Goal: Information Seeking & Learning: Find contact information

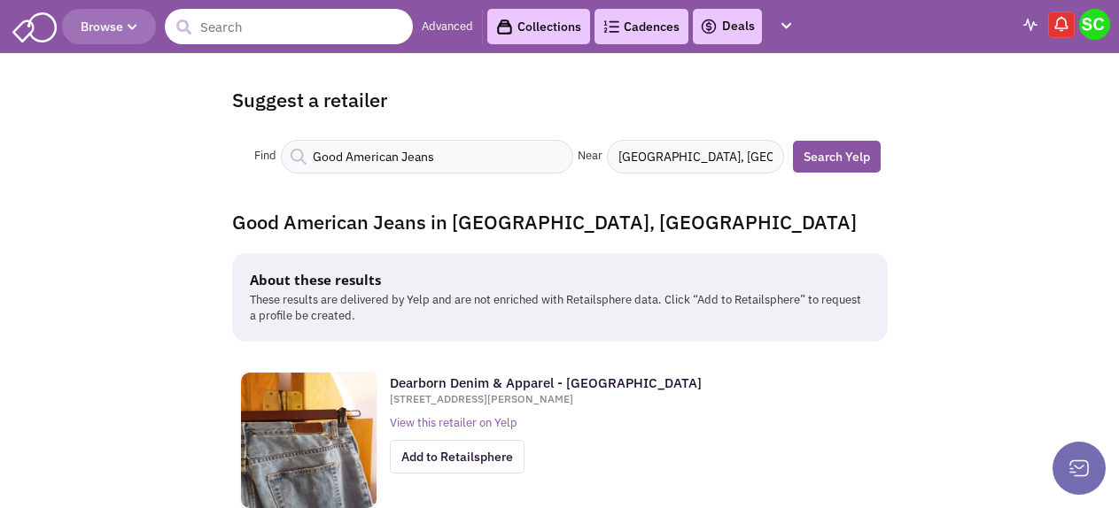
click at [252, 36] on input "text" at bounding box center [289, 26] width 248 height 35
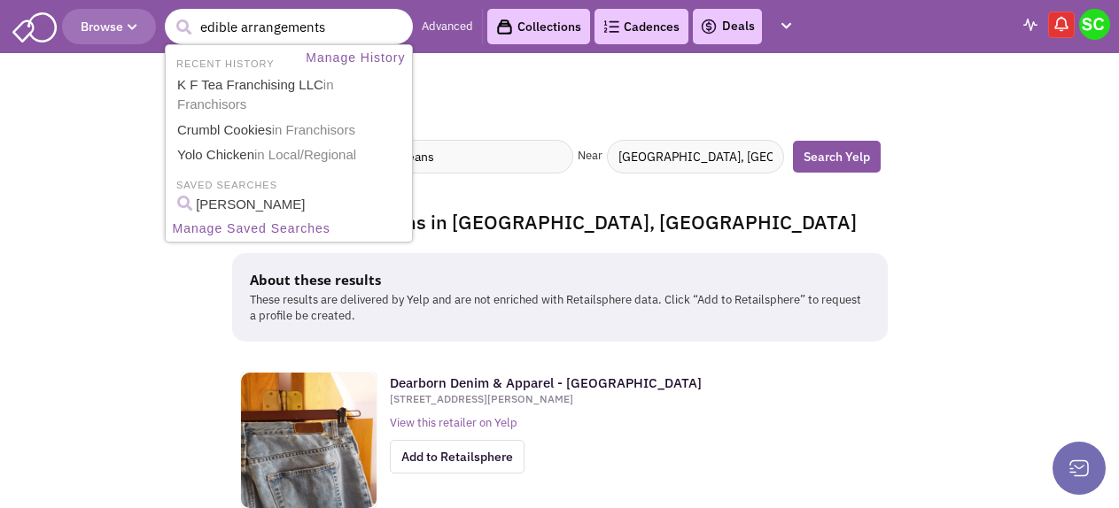
type input "edible arrangements"
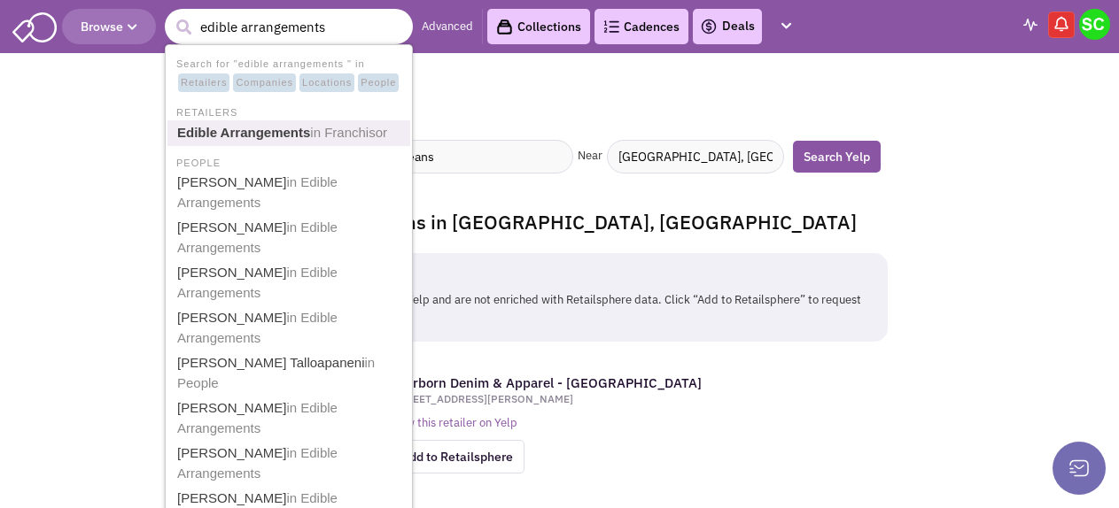
click at [229, 141] on link "Edible Arrangements in Franchisor" at bounding box center [290, 133] width 237 height 24
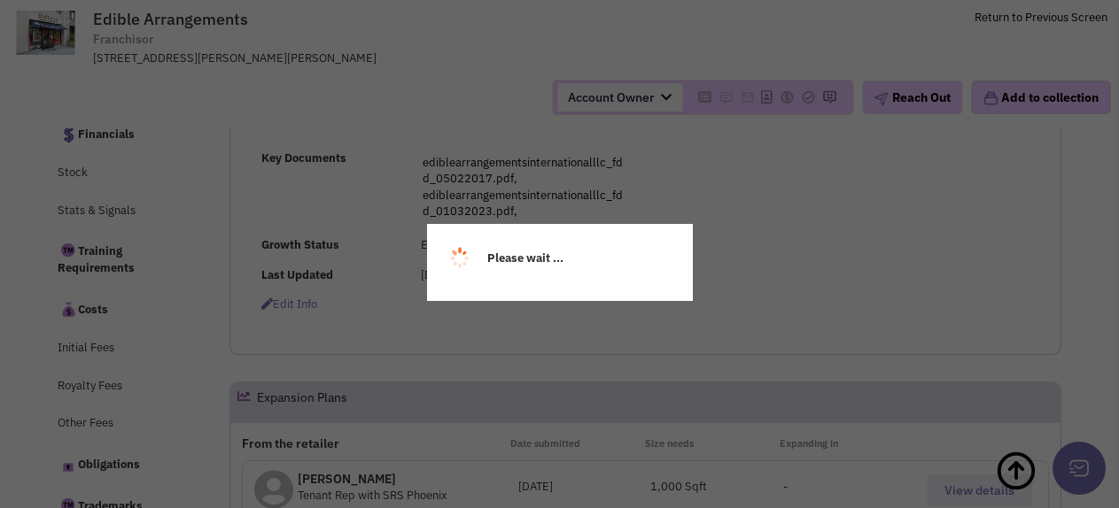
select select
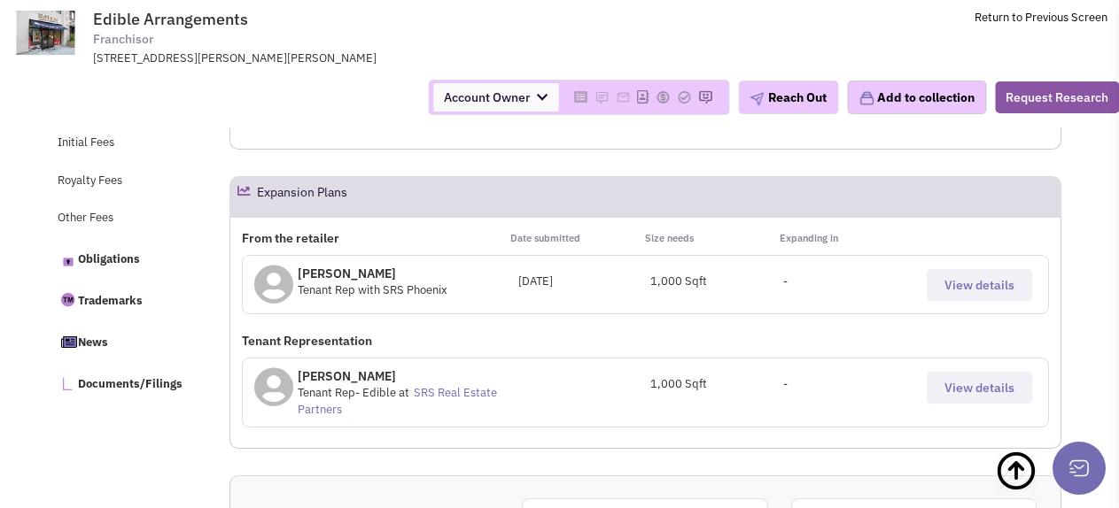
select select
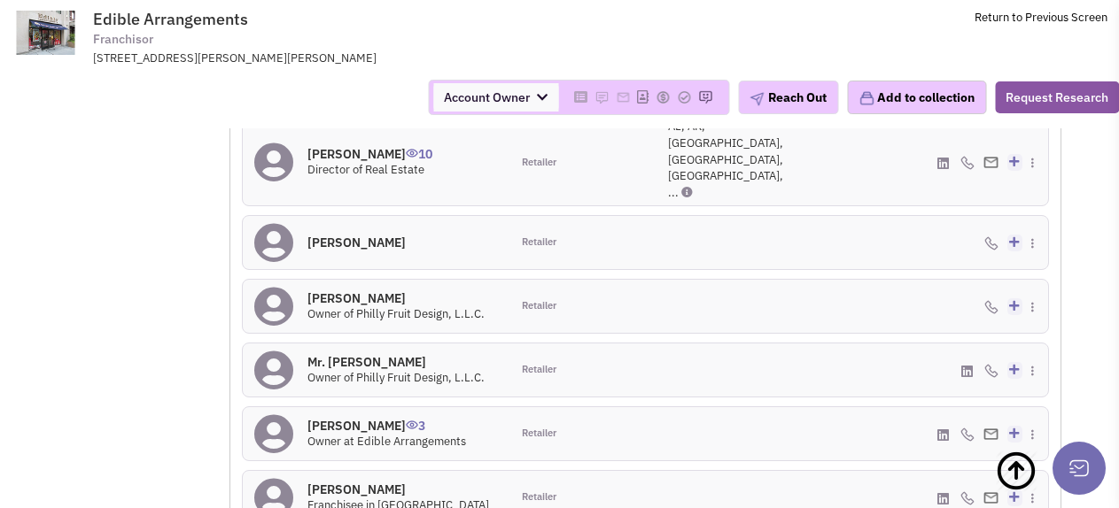
scroll to position [1742, 0]
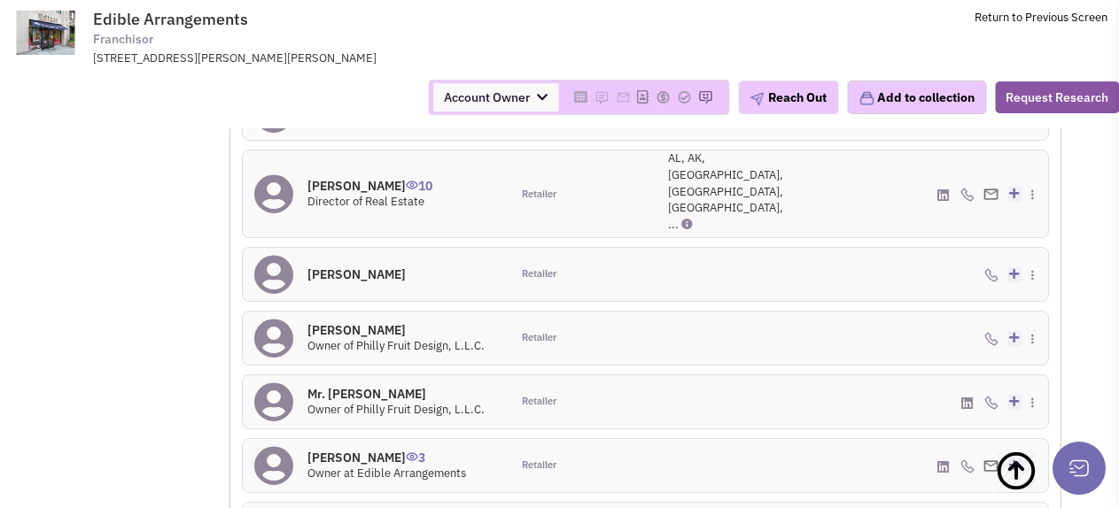
click at [944, 194] on icon at bounding box center [943, 195] width 12 height 13
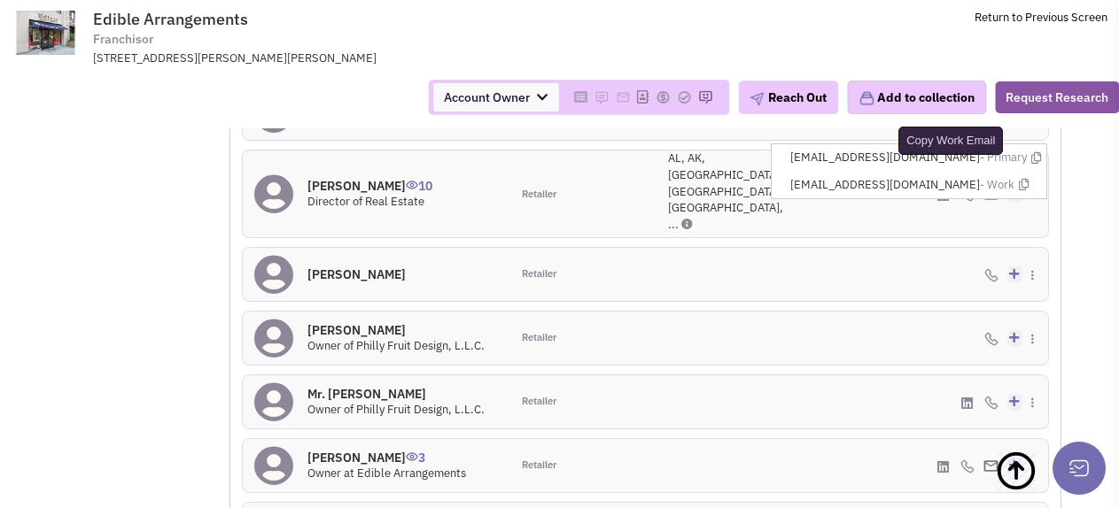
click at [1021, 179] on icon at bounding box center [1024, 185] width 10 height 12
click at [1028, 179] on icon at bounding box center [1024, 185] width 10 height 12
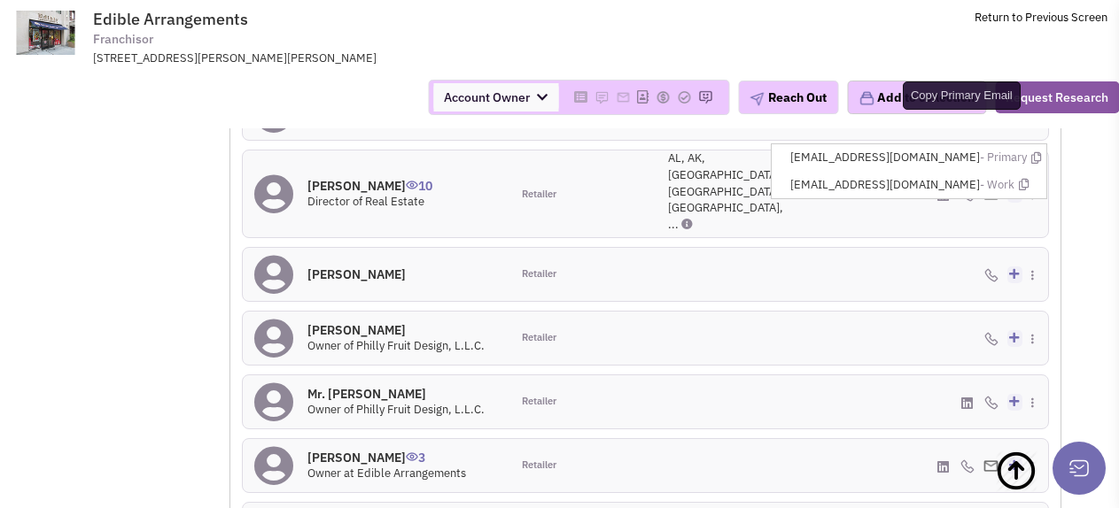
click at [1036, 152] on icon at bounding box center [1036, 158] width 10 height 12
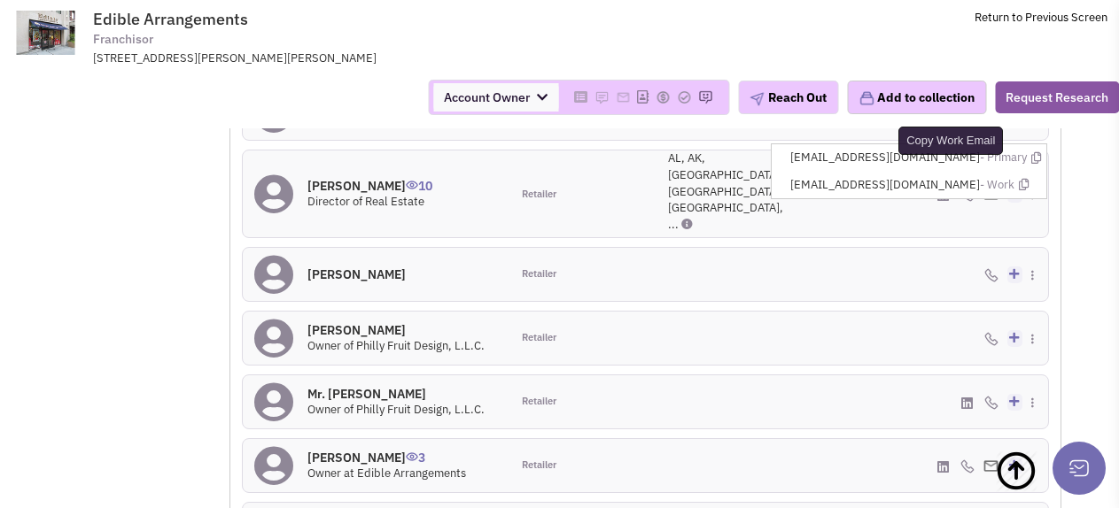
drag, startPoint x: 1026, startPoint y: 169, endPoint x: 1035, endPoint y: 170, distance: 8.9
click at [1026, 179] on icon at bounding box center [1024, 185] width 10 height 12
click at [1022, 179] on icon at bounding box center [1024, 185] width 10 height 12
click at [961, 194] on img at bounding box center [967, 195] width 14 height 14
click at [965, 192] on img at bounding box center [967, 195] width 14 height 14
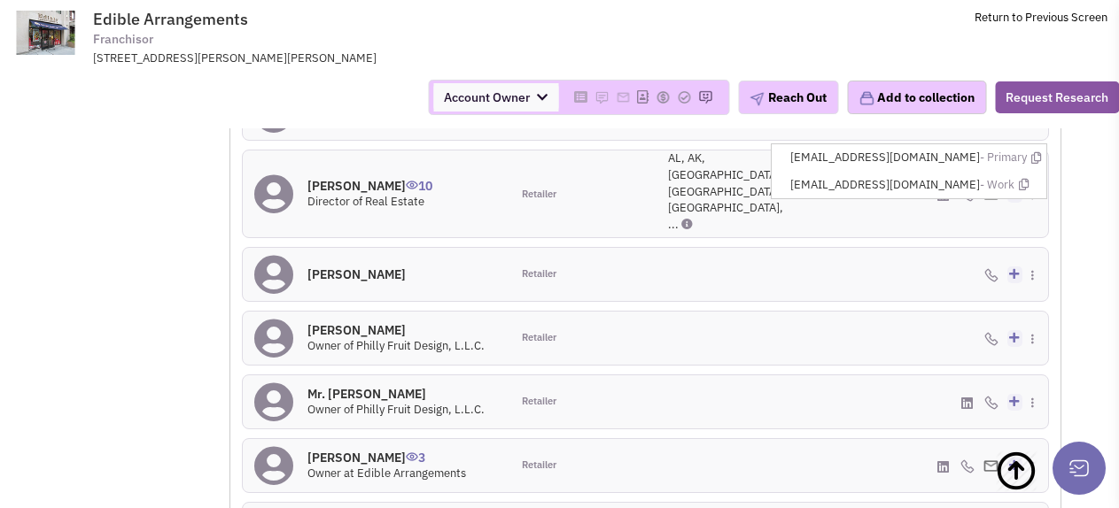
click at [379, 179] on h4 "Brian Feldman 10" at bounding box center [369, 186] width 125 height 16
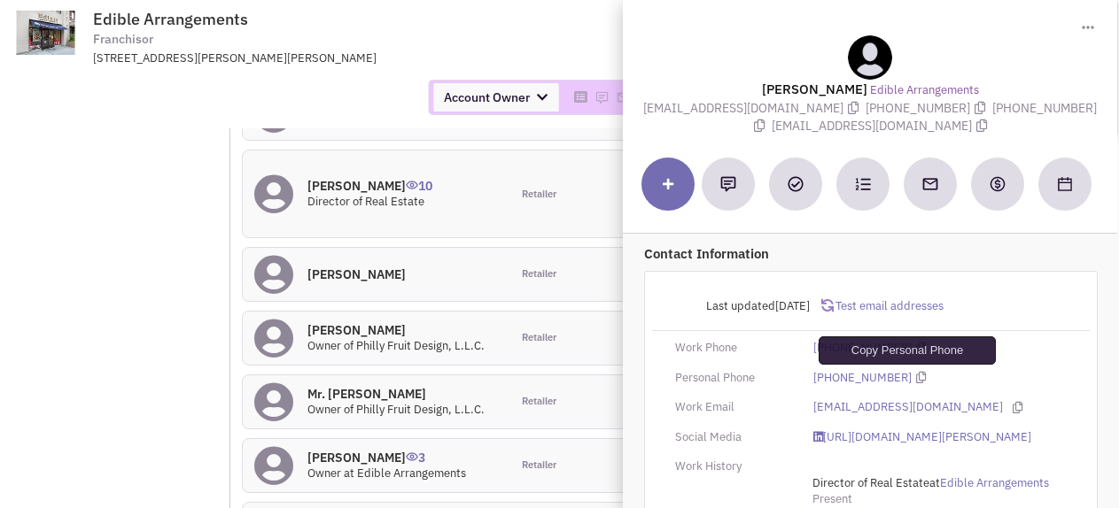
click at [916, 381] on icon at bounding box center [921, 378] width 10 height 12
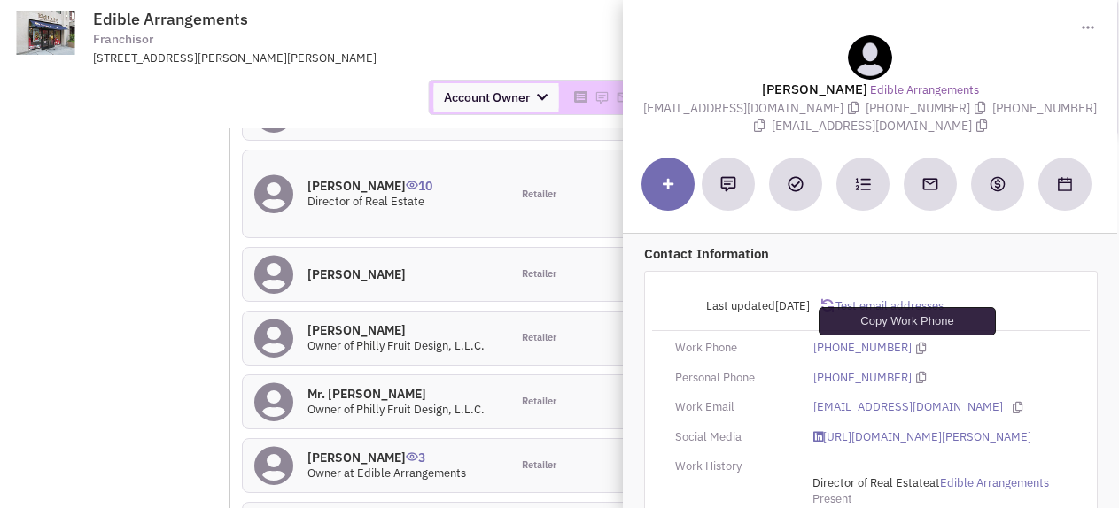
click at [916, 350] on icon at bounding box center [921, 349] width 10 height 12
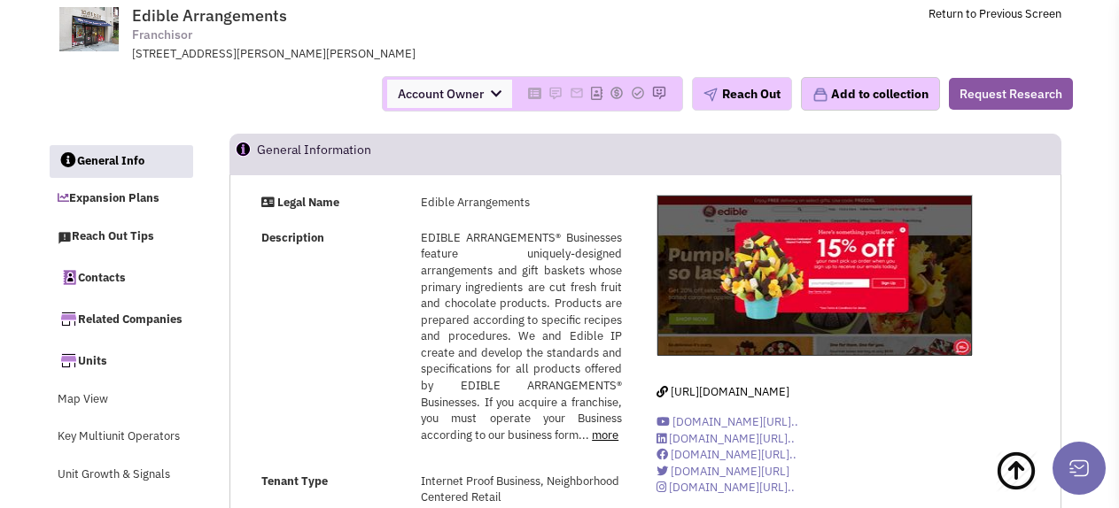
scroll to position [0, 0]
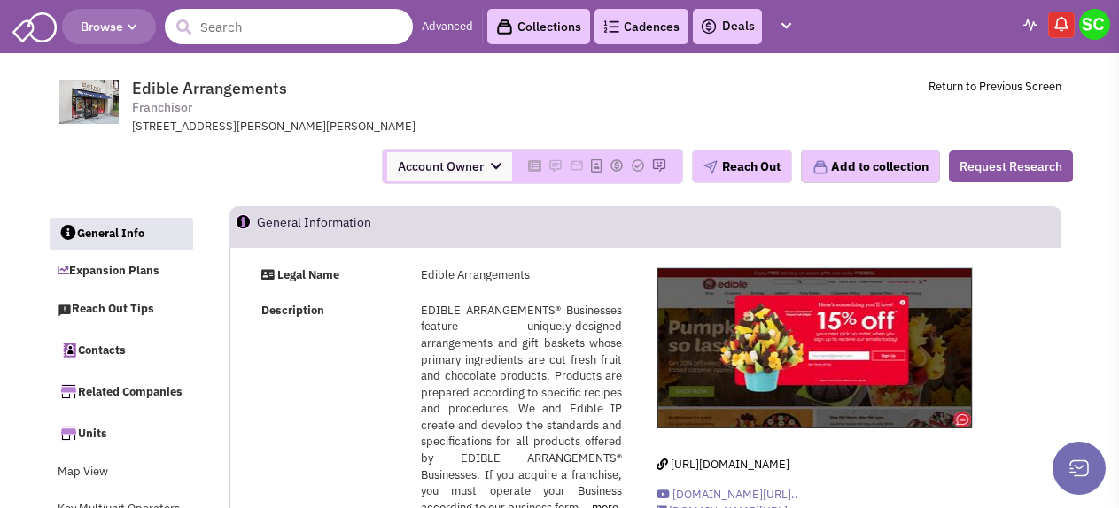
click at [280, 14] on input "text" at bounding box center [289, 26] width 248 height 35
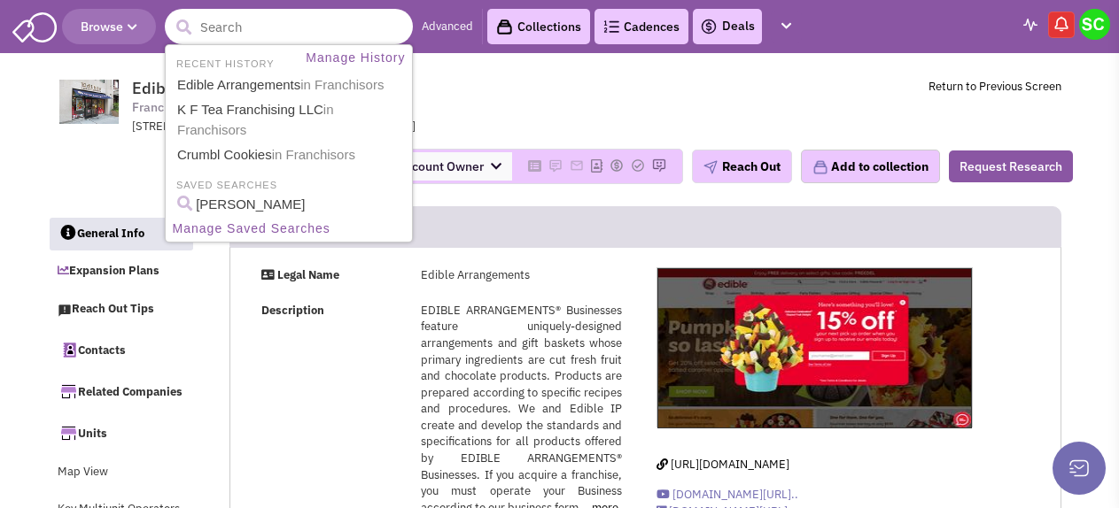
paste input "Moka and co"
type input "Moka and co"
click at [170, 14] on button "submit" at bounding box center [183, 27] width 27 height 27
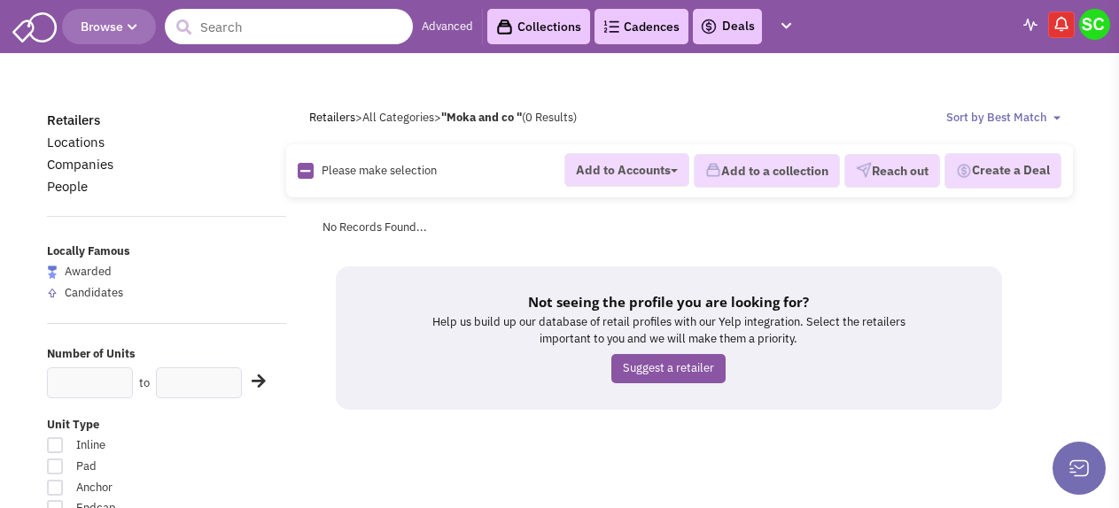
click at [264, 34] on input "text" at bounding box center [289, 26] width 248 height 35
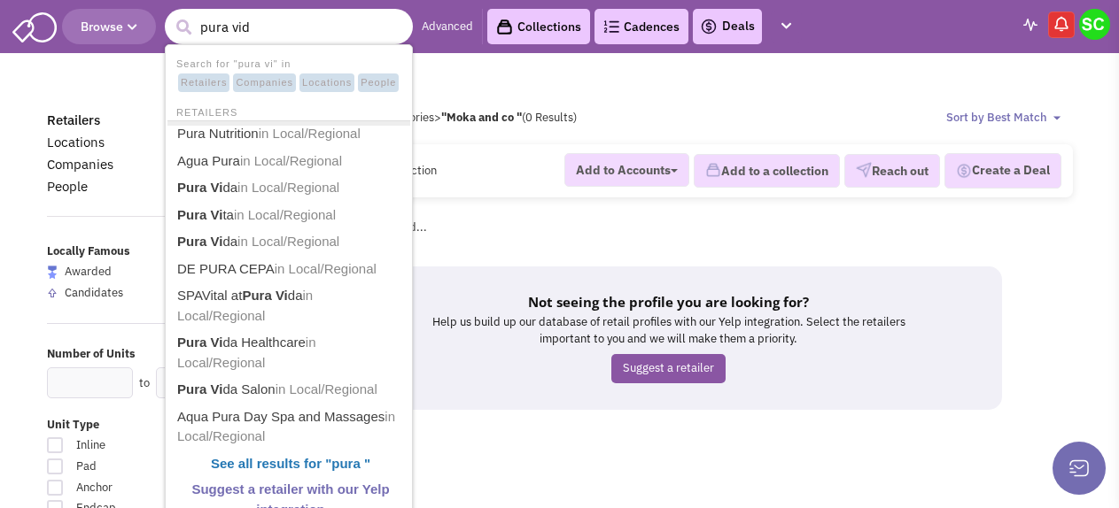
type input "pura vida"
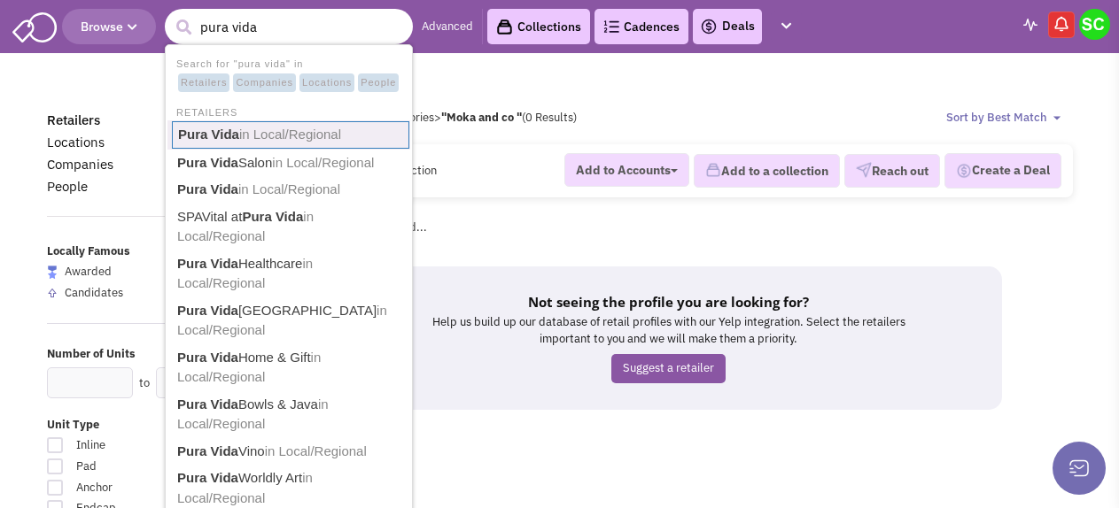
click at [224, 133] on b "Pura Vida" at bounding box center [208, 134] width 61 height 15
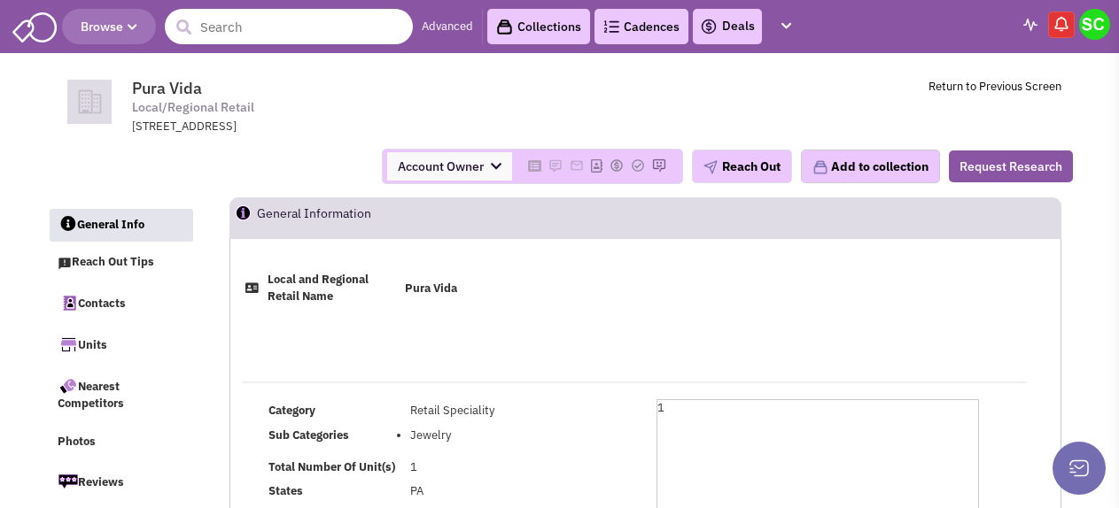
click at [297, 35] on input "text" at bounding box center [289, 26] width 248 height 35
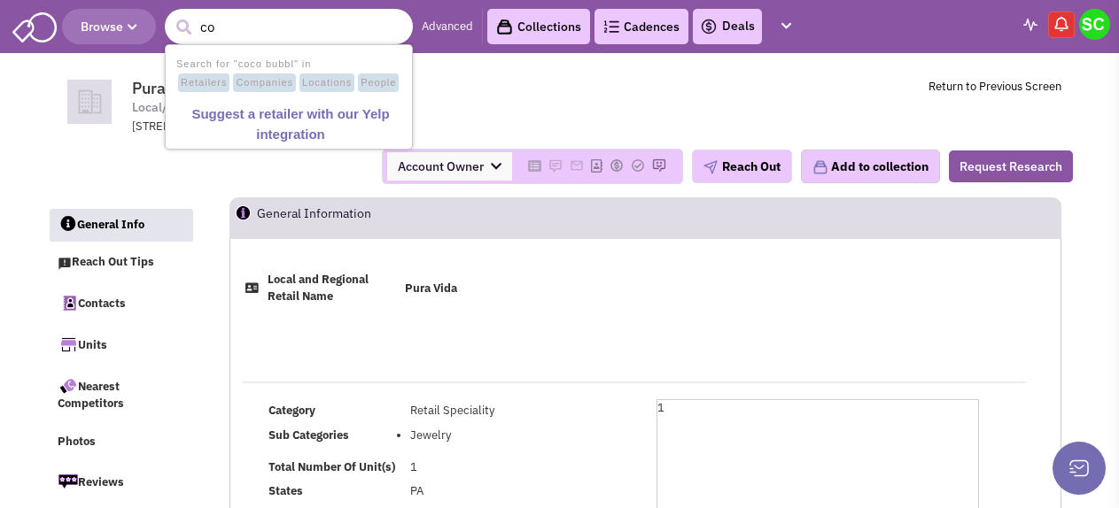
type input "c"
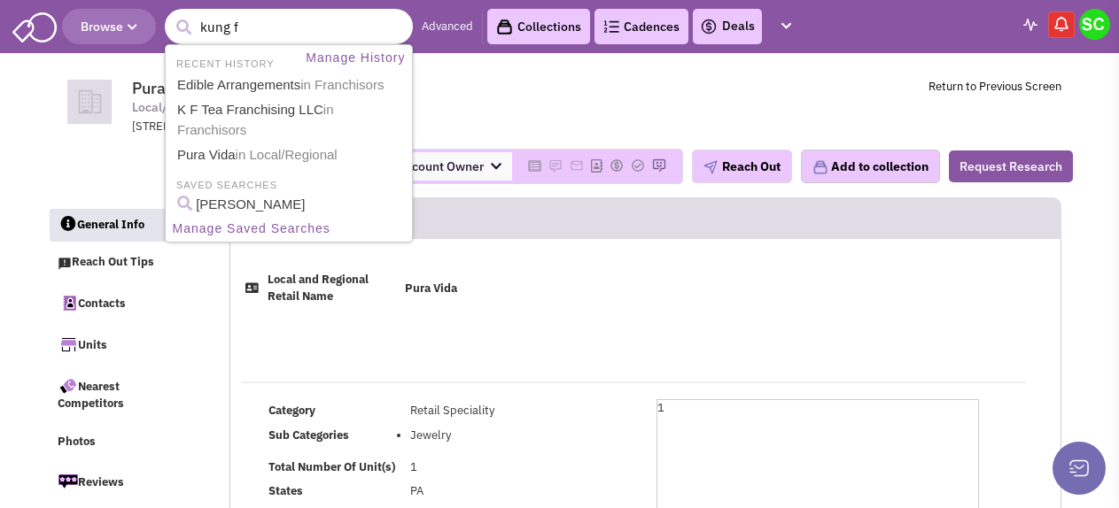
type input "kung fu"
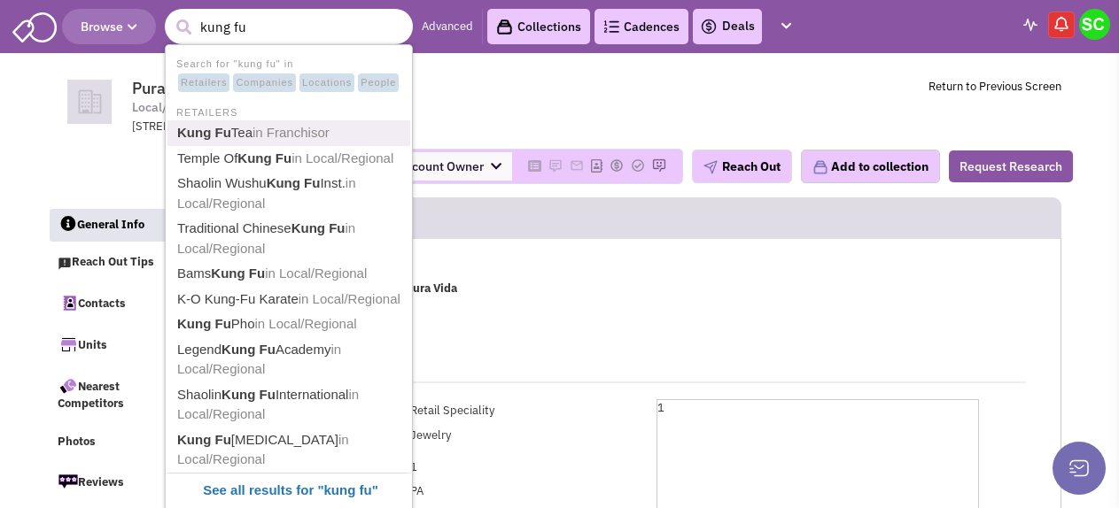
click at [289, 128] on span "in Franchisor" at bounding box center [290, 132] width 77 height 15
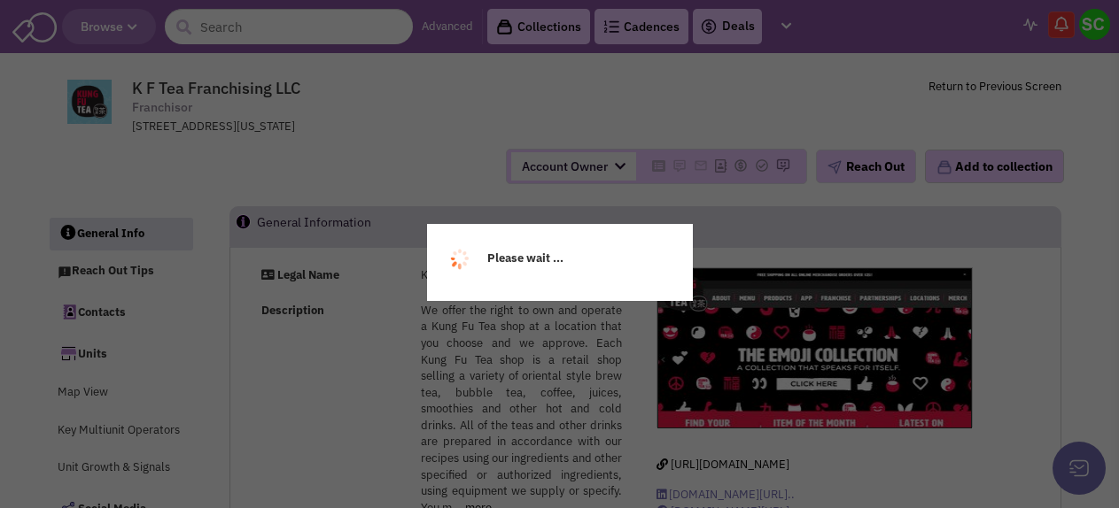
select select
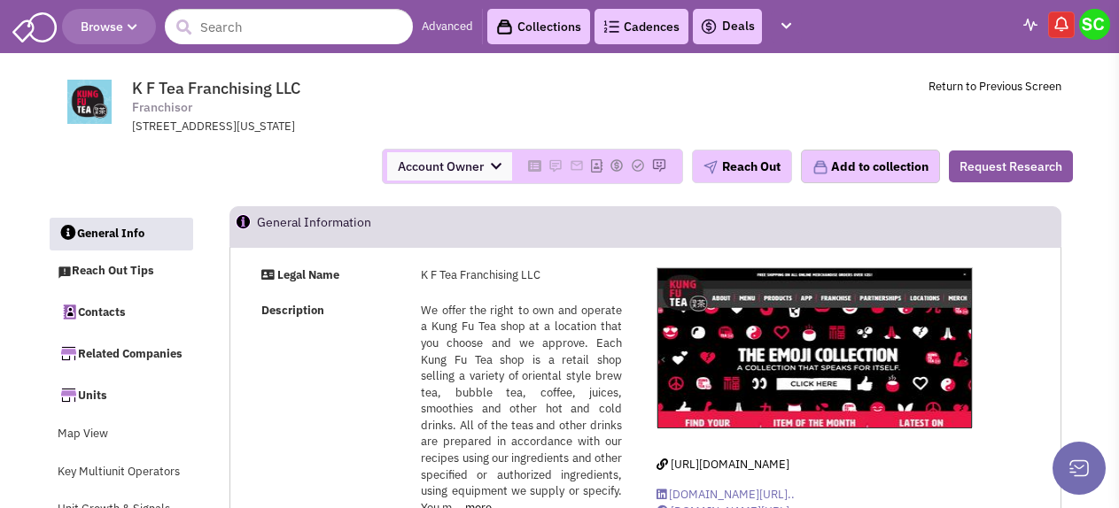
click at [112, 34] on span "Browse" at bounding box center [109, 27] width 57 height 16
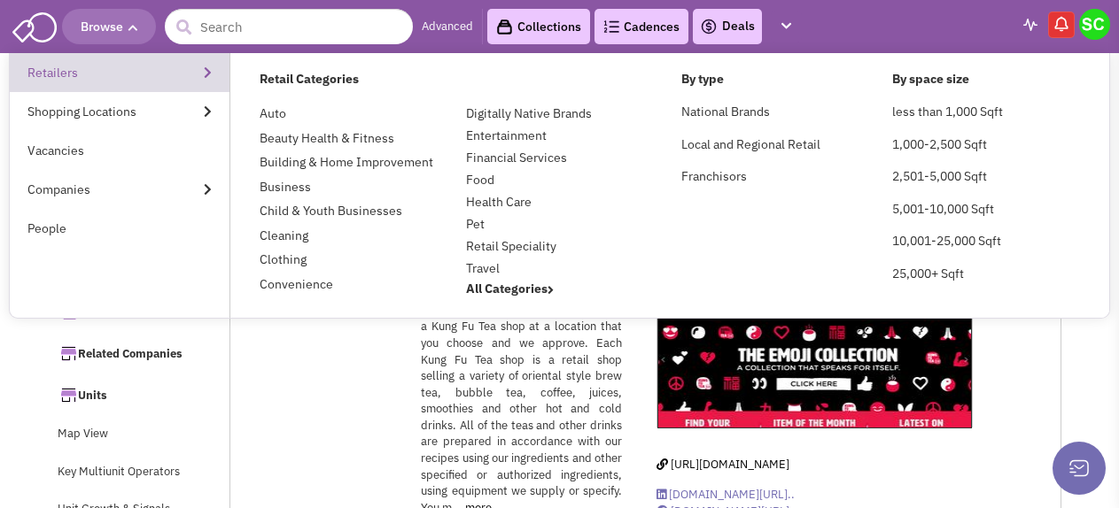
click at [81, 70] on link "Retailers" at bounding box center [120, 72] width 220 height 39
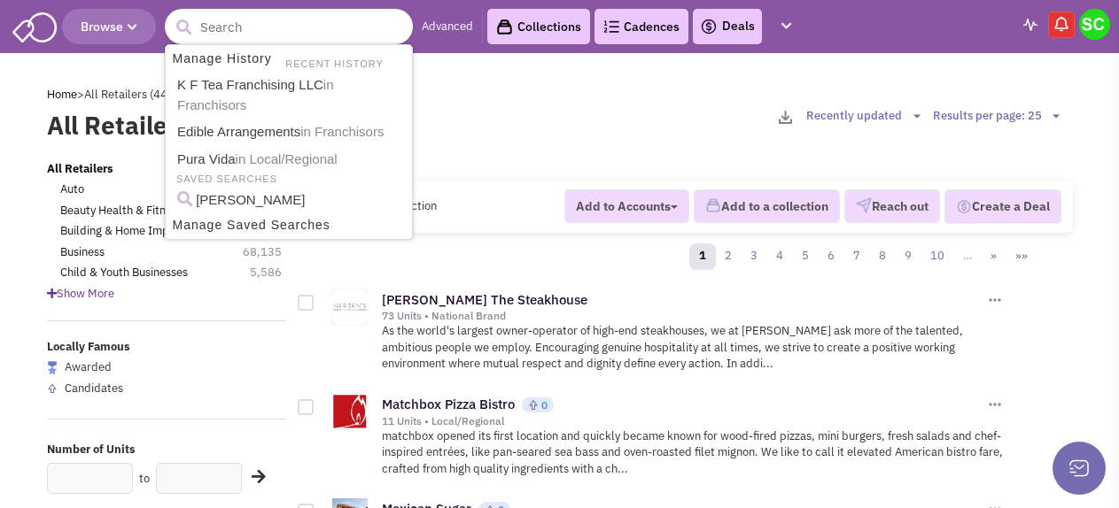
click at [263, 31] on input "text" at bounding box center [289, 26] width 248 height 35
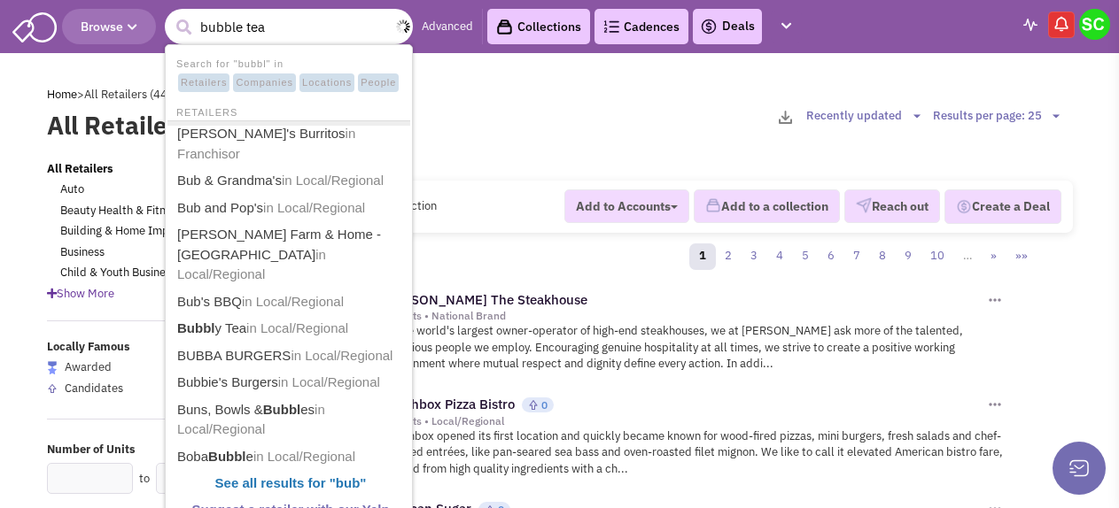
type input "bubble tea"
click at [170, 14] on button "submit" at bounding box center [183, 27] width 27 height 27
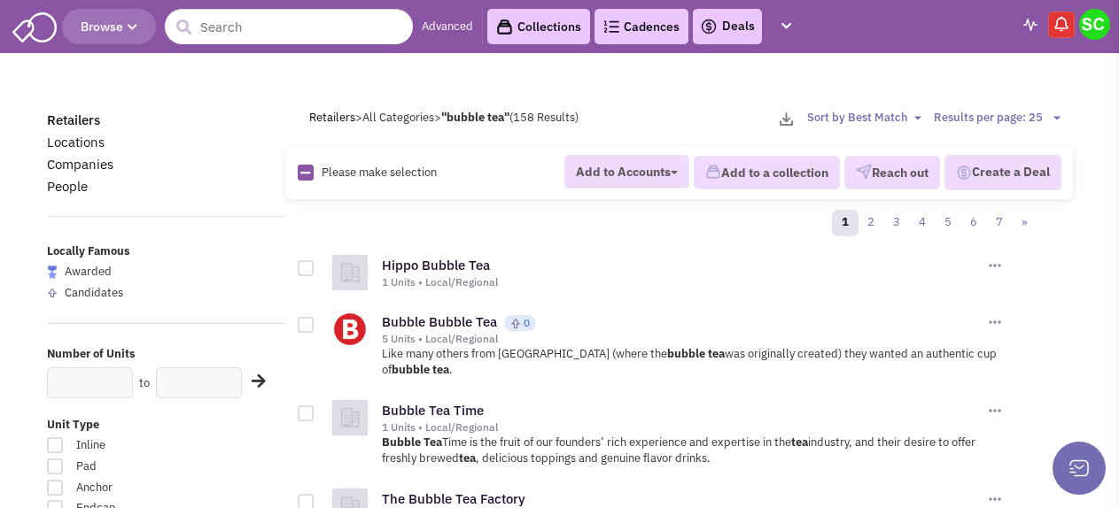
click at [916, 118] on select "Sort by Best Match Units: Least to Most Units: Most to Least" at bounding box center [867, 118] width 120 height 17
click at [895, 120] on select "Sort by Best Match Units: Least to Most Units: Most to Least" at bounding box center [867, 118] width 120 height 17
select select "3"
click at [807, 110] on select "Sort by Best Match Units: Least to Most Units: Most to Least" at bounding box center [867, 118] width 120 height 17
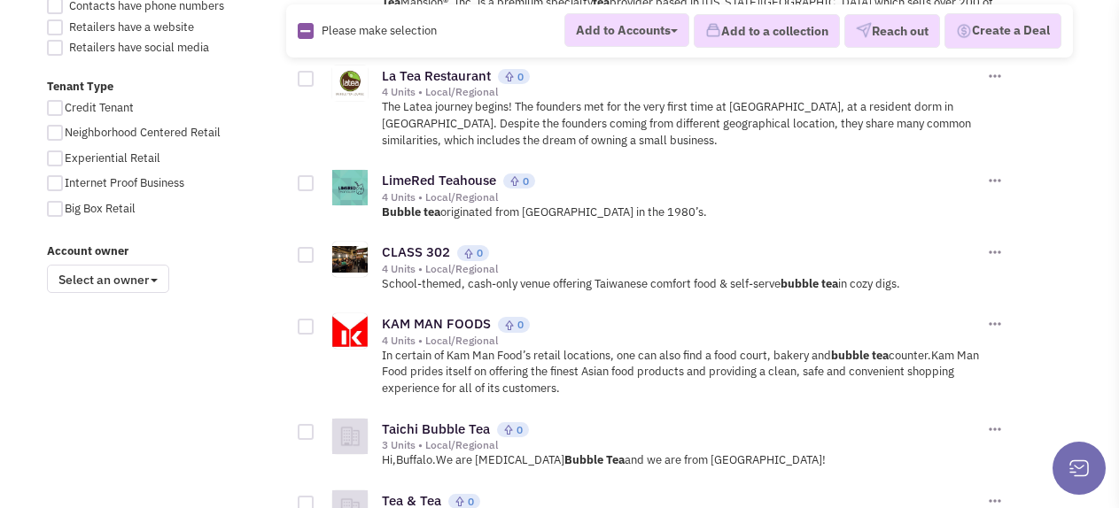
scroll to position [1240, 0]
